Goal: Information Seeking & Learning: Learn about a topic

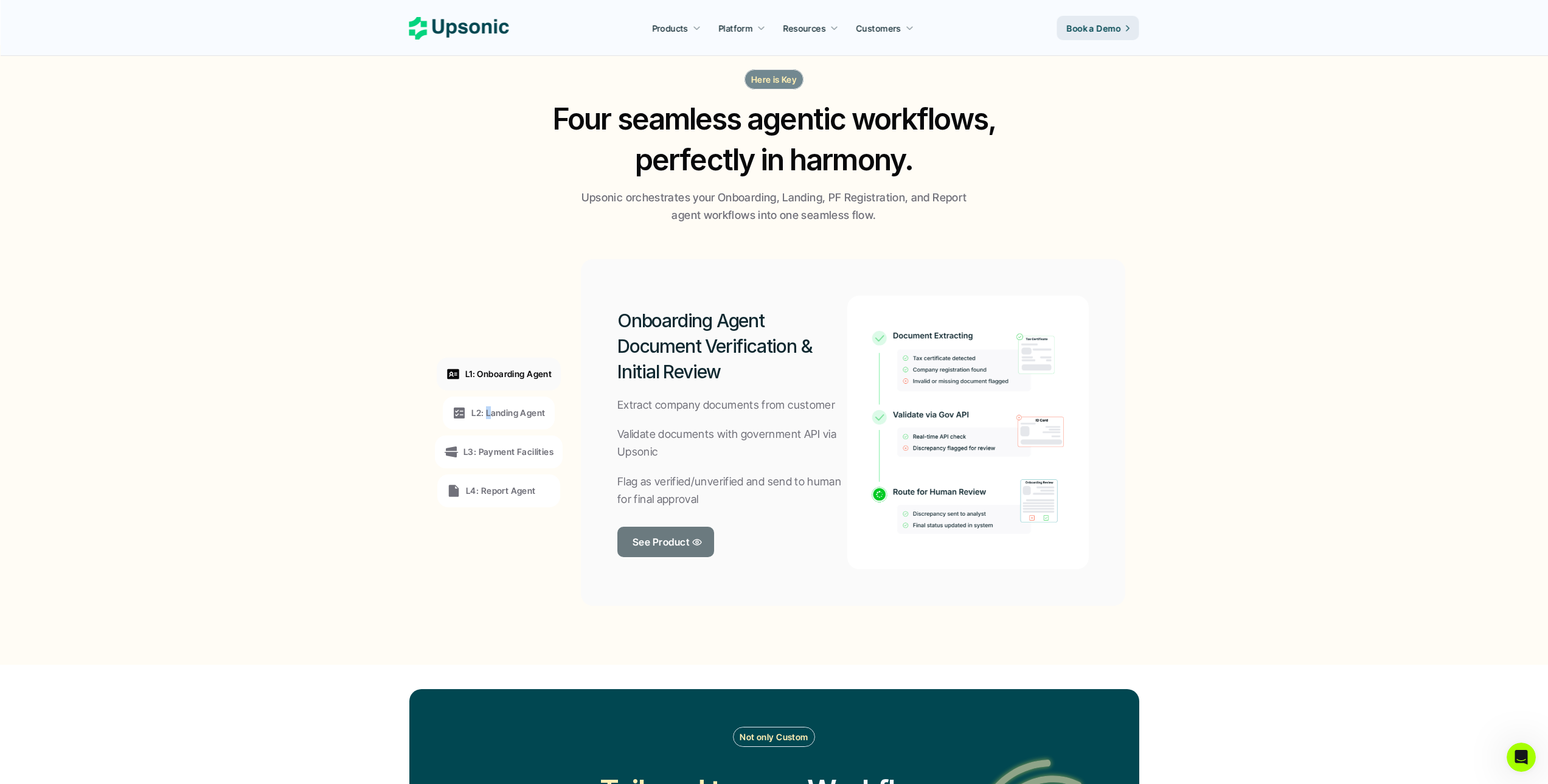
click at [489, 413] on p "L2: Landing Agent" at bounding box center [508, 412] width 74 height 13
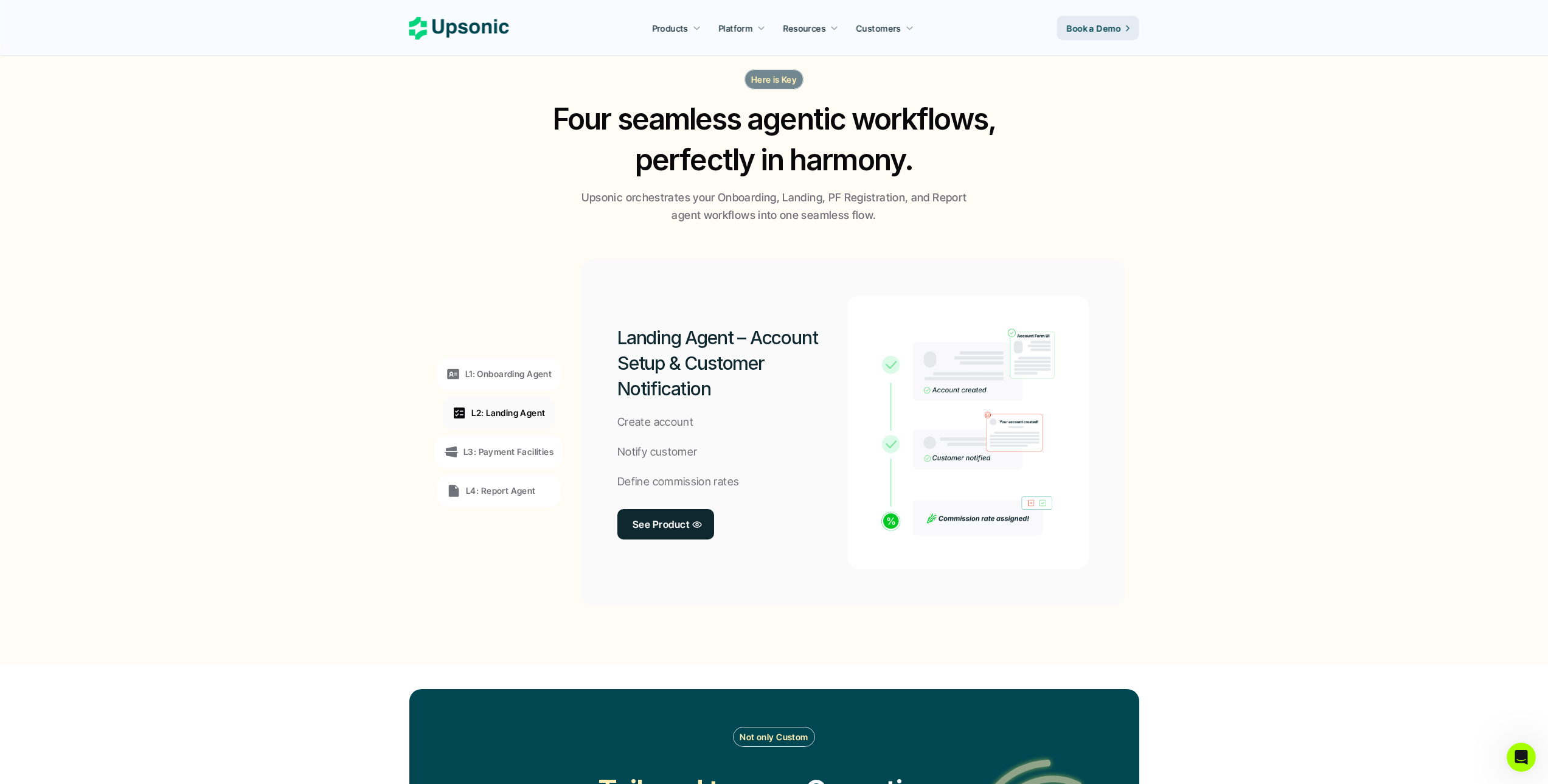
click at [492, 447] on p "L3: Payment Facilities" at bounding box center [509, 451] width 90 height 13
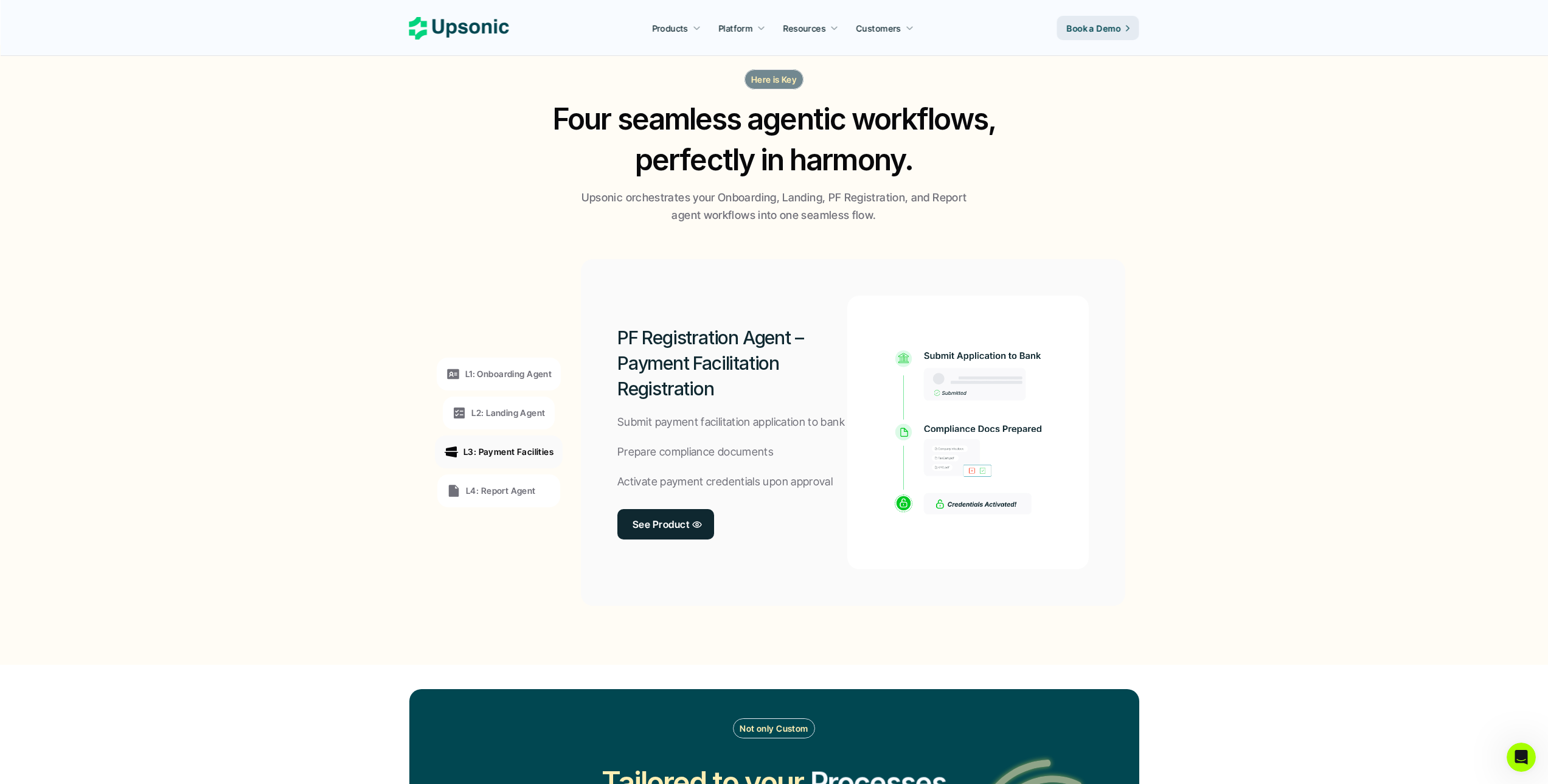
click at [488, 497] on div "L4: Report Agent" at bounding box center [490, 490] width 89 height 15
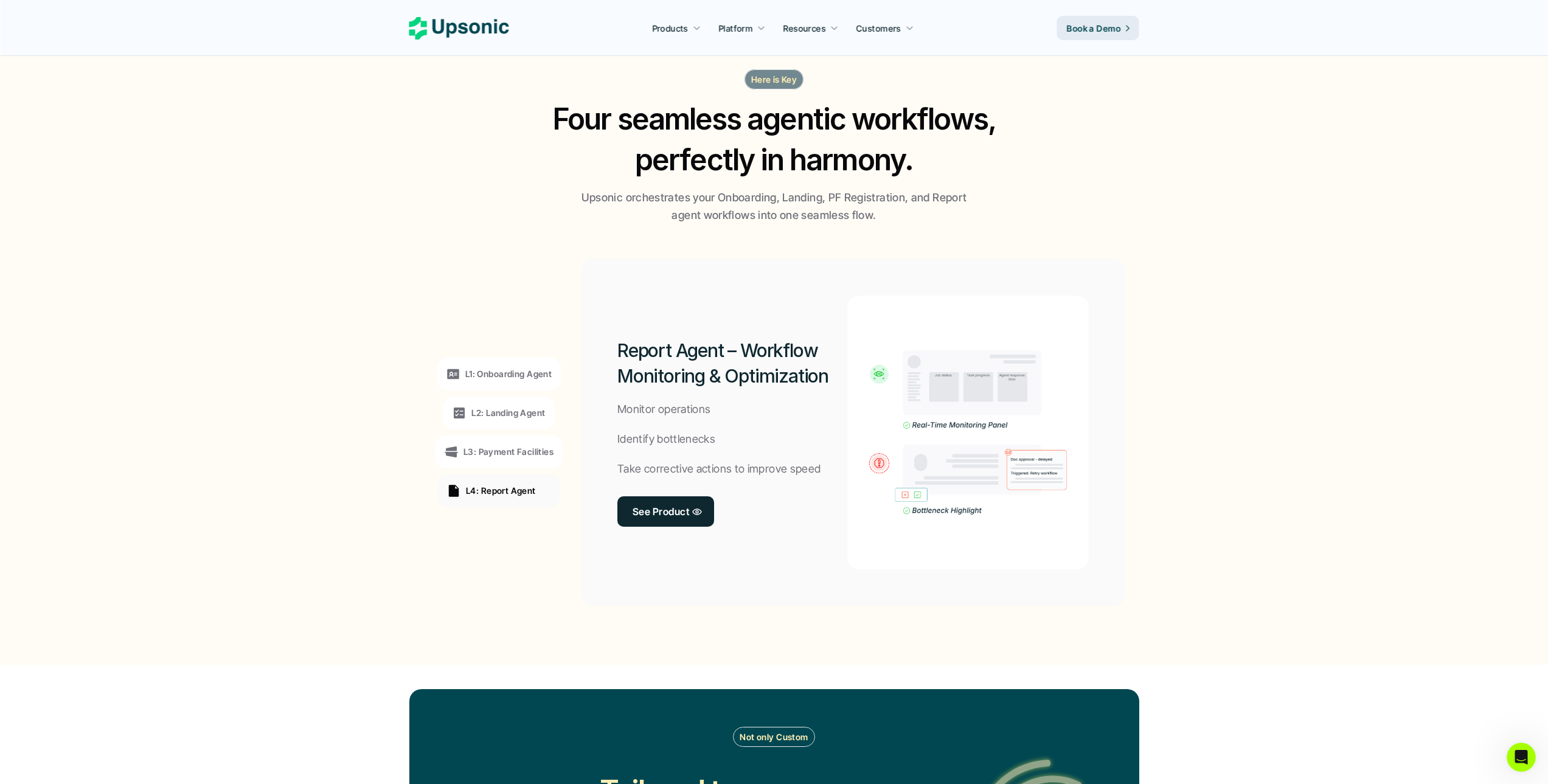
click at [521, 379] on p "L1: Onboarding Agent" at bounding box center [508, 373] width 86 height 13
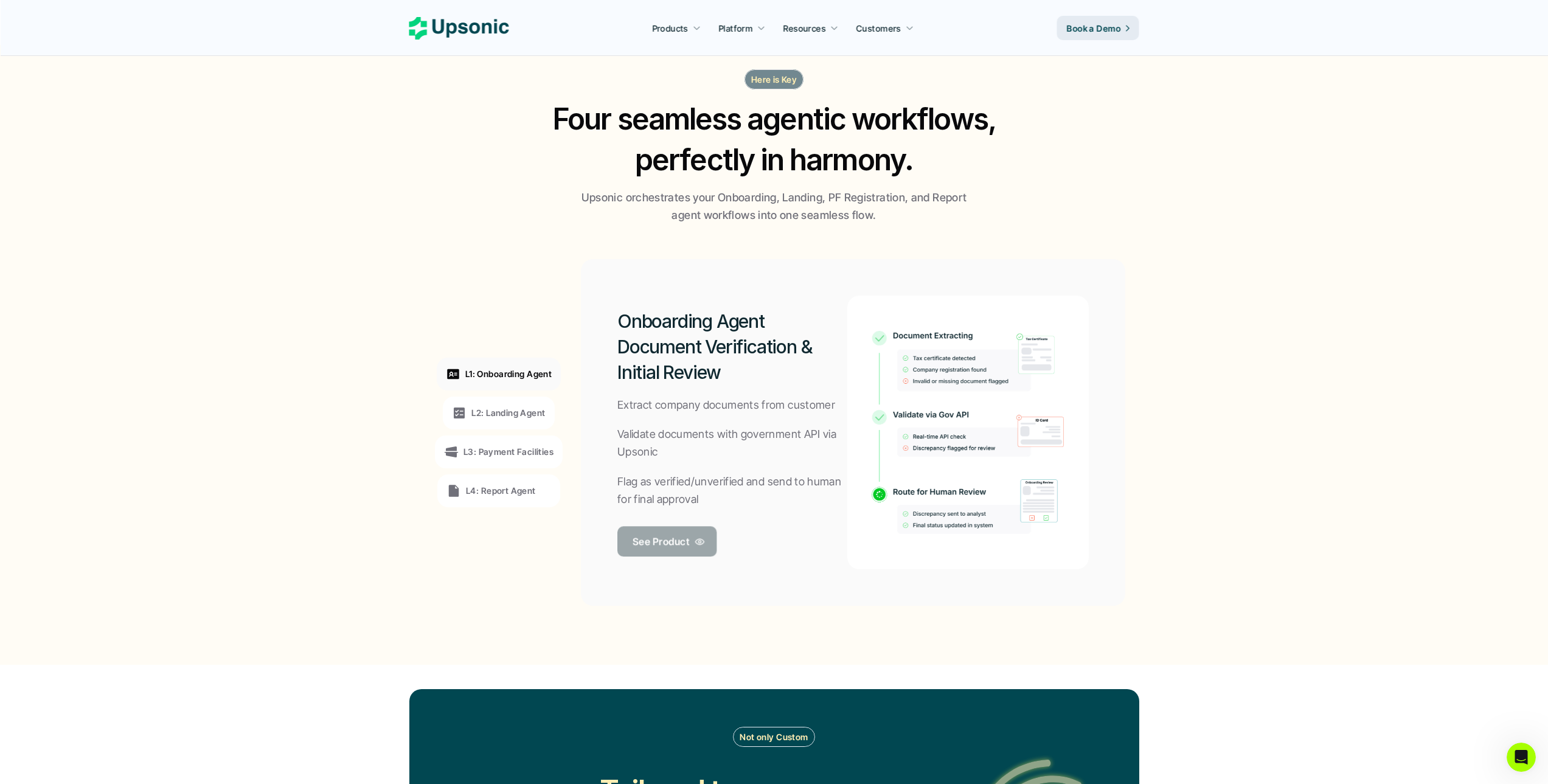
click at [655, 540] on p "See Product" at bounding box center [661, 540] width 57 height 18
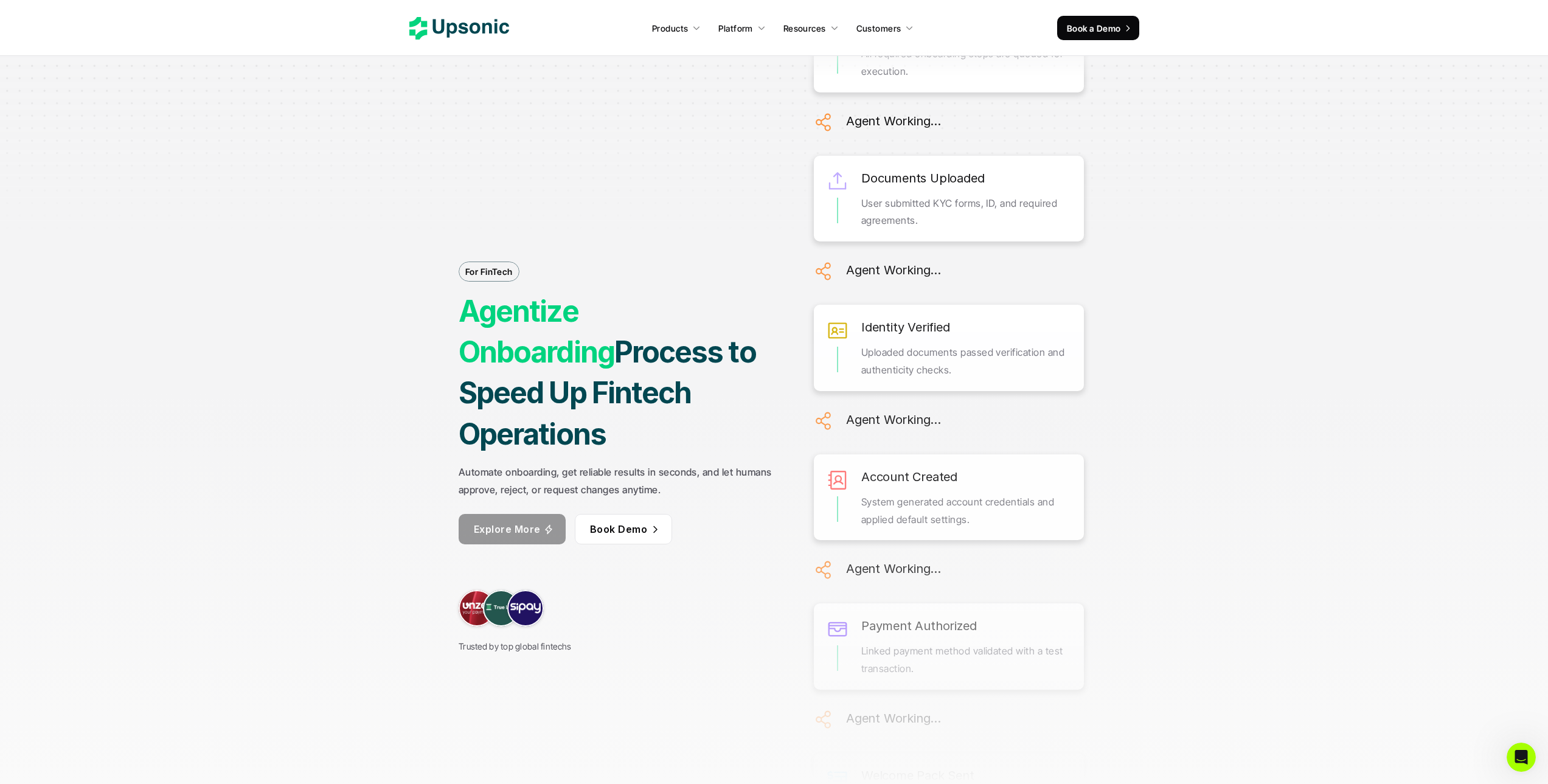
click at [511, 520] on p "Explore More" at bounding box center [507, 529] width 67 height 18
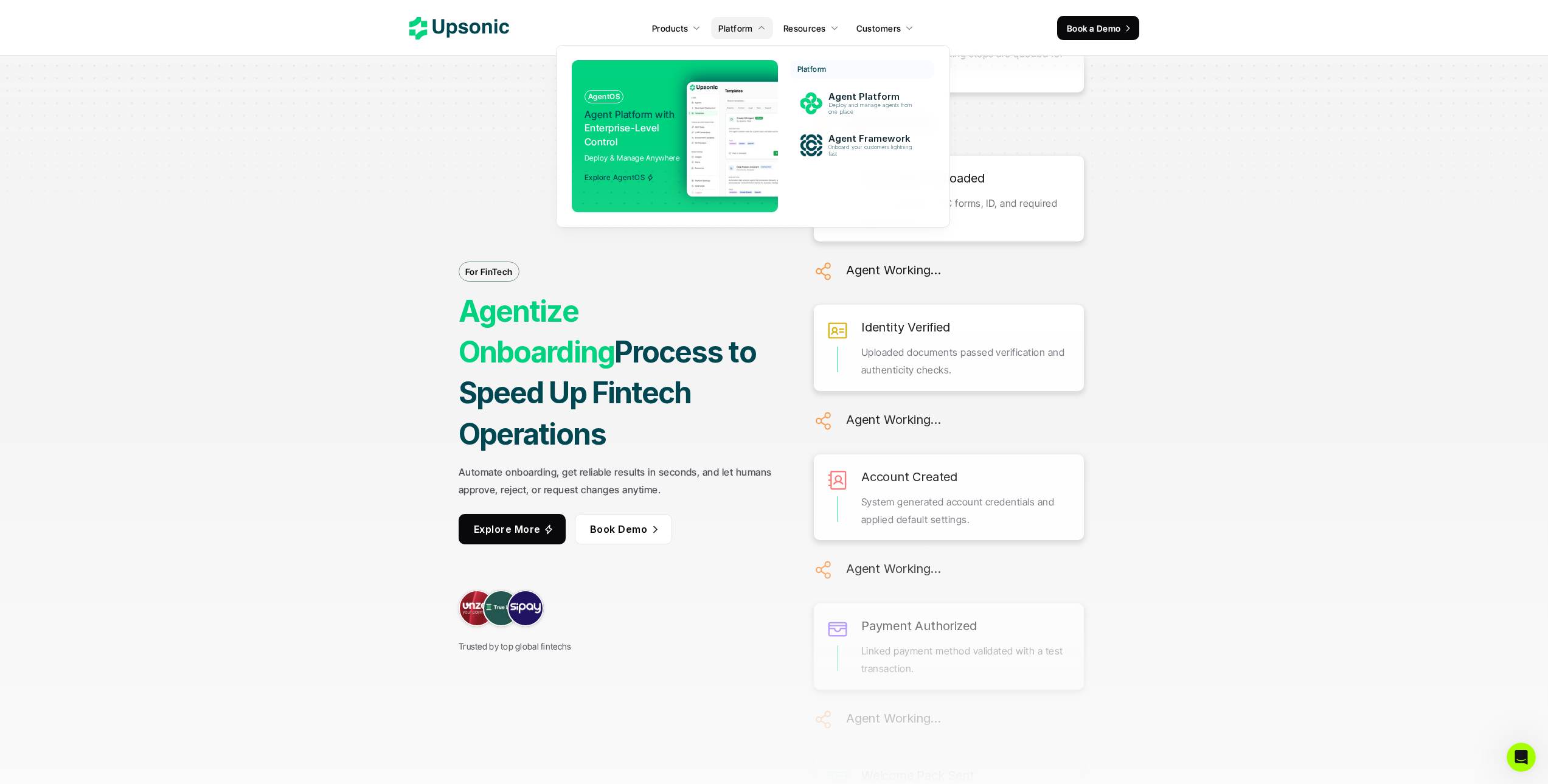
click at [740, 128] on img at bounding box center [805, 139] width 237 height 115
click at [856, 98] on p "Agent Platform" at bounding box center [873, 97] width 93 height 12
click at [703, 149] on img at bounding box center [805, 139] width 237 height 115
click at [627, 177] on p "Explore AgentOS" at bounding box center [614, 177] width 60 height 9
click at [615, 170] on div "Explore AgentOS" at bounding box center [619, 174] width 70 height 15
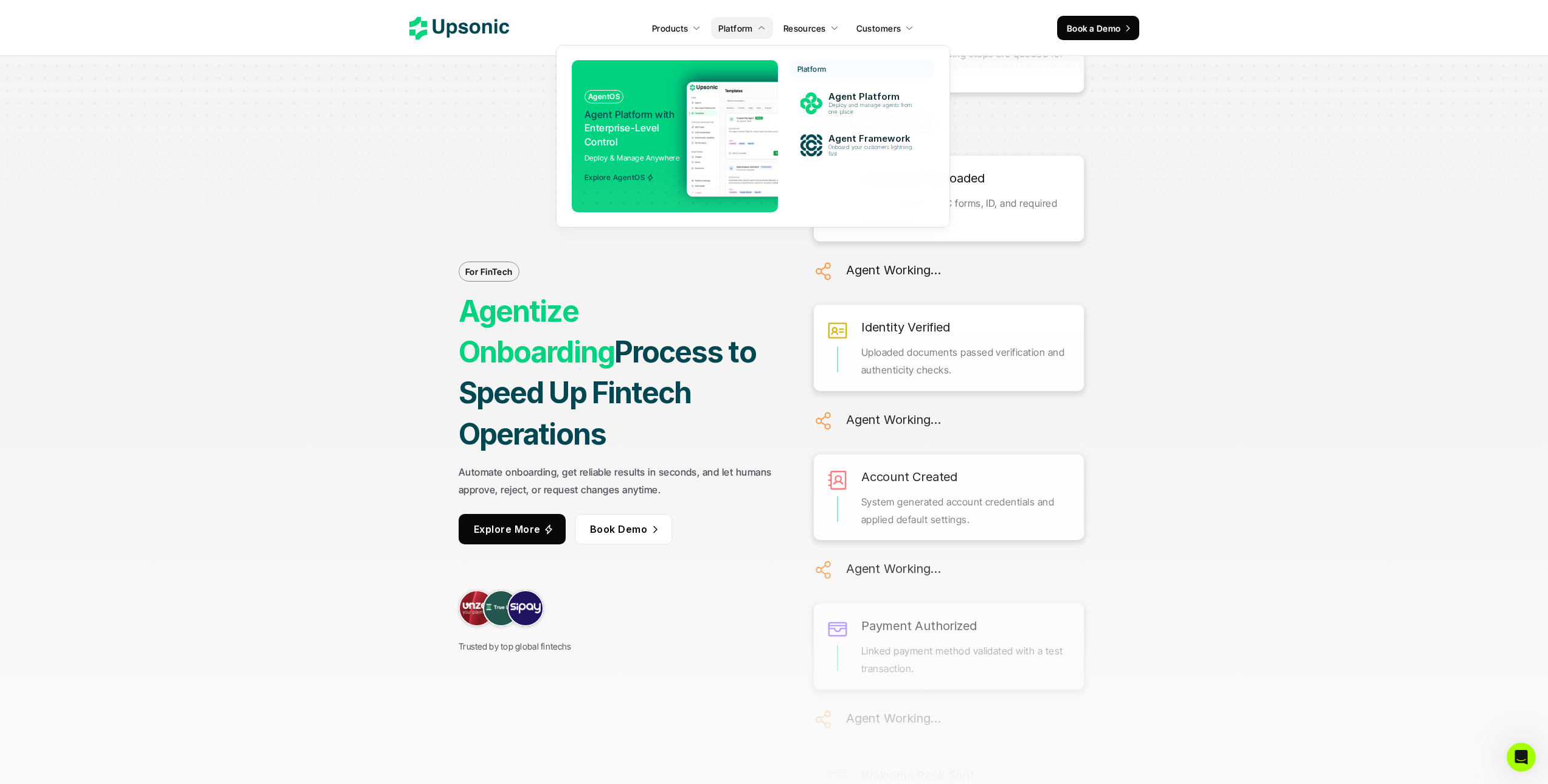
click at [643, 77] on div at bounding box center [674, 131] width 224 height 183
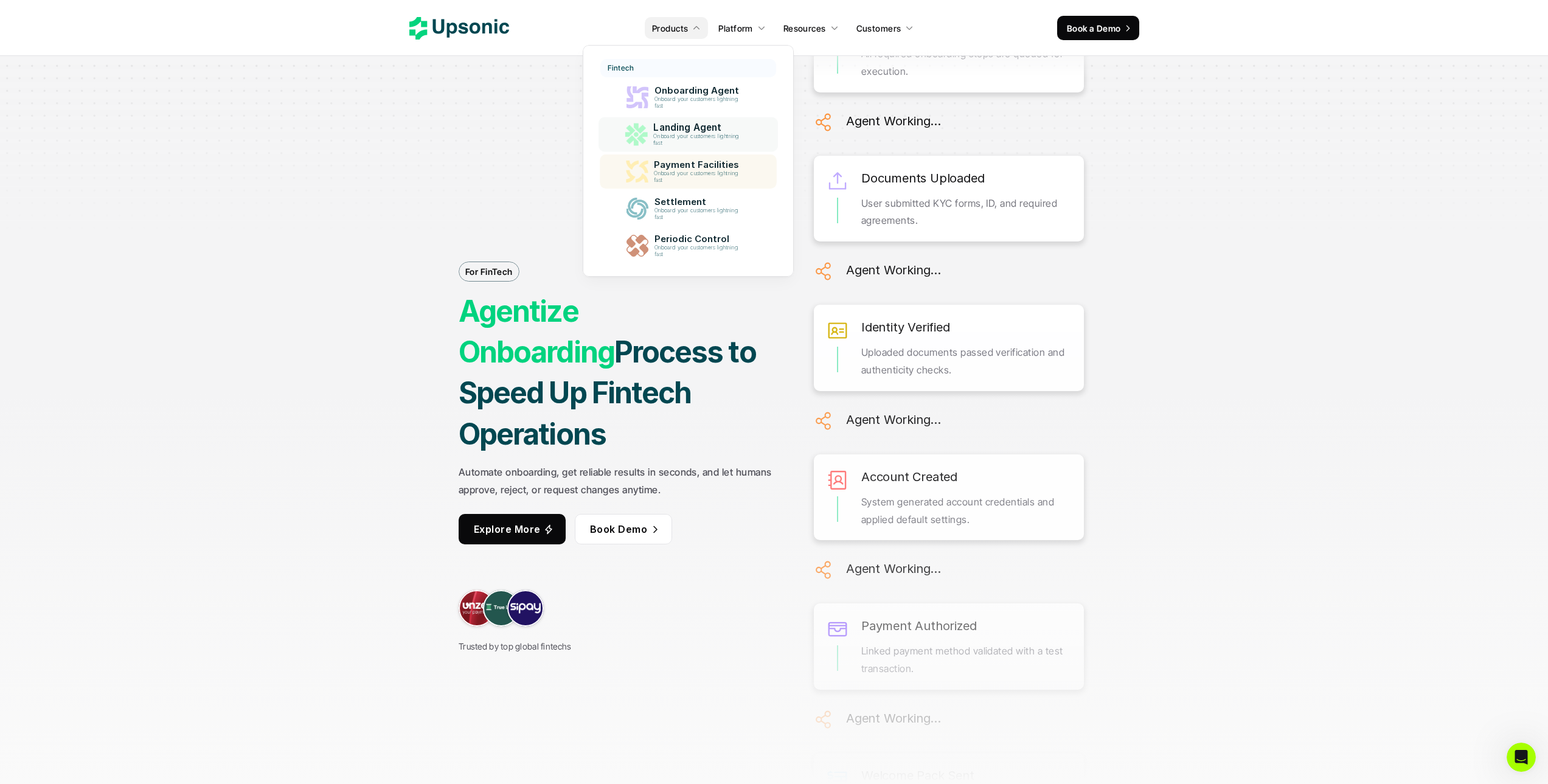
click at [678, 173] on p "Onboard your customers lightning fast" at bounding box center [698, 177] width 89 height 14
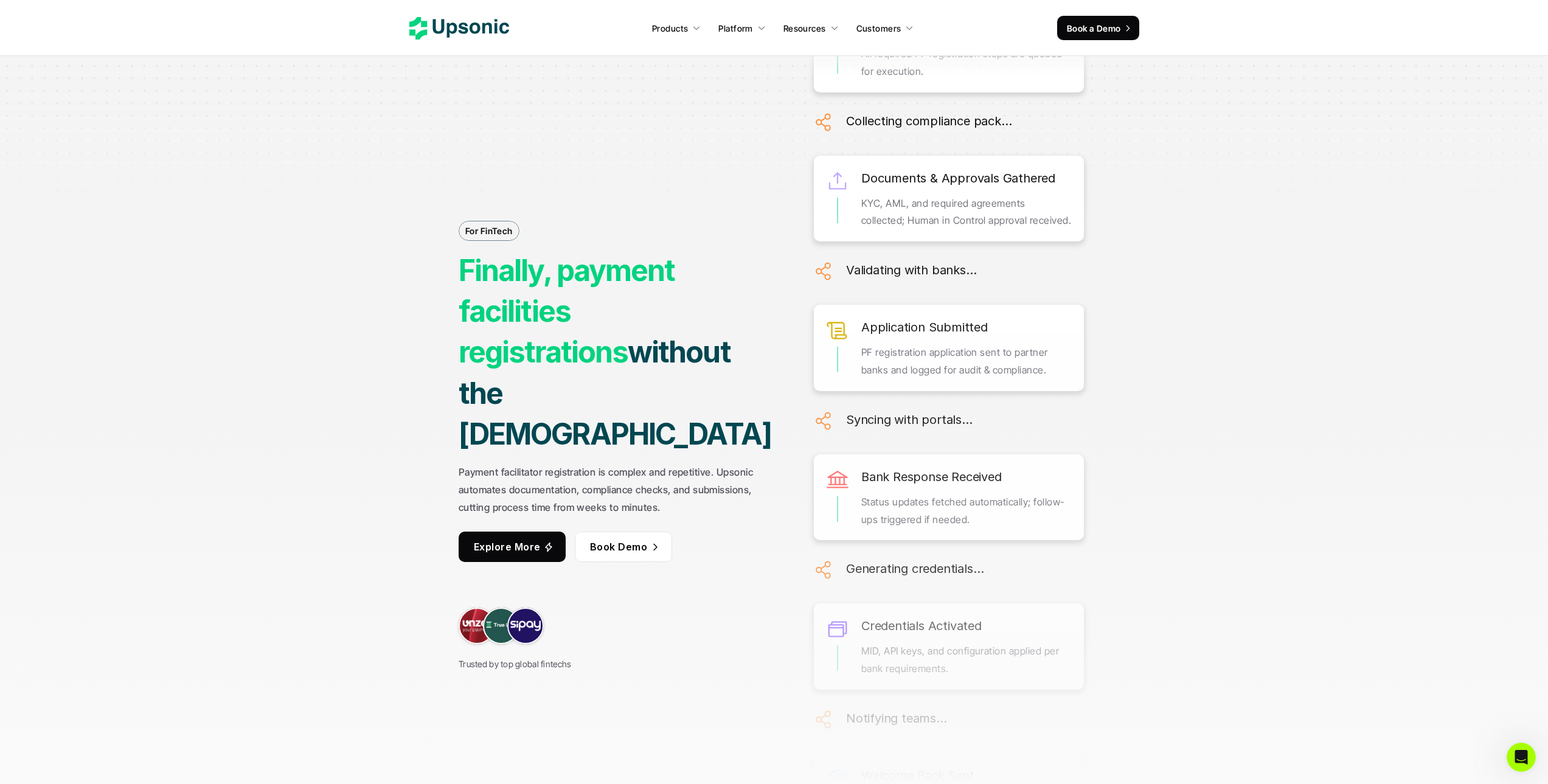
click at [476, 29] on icon at bounding box center [458, 28] width 99 height 23
